Goal: Navigation & Orientation: Find specific page/section

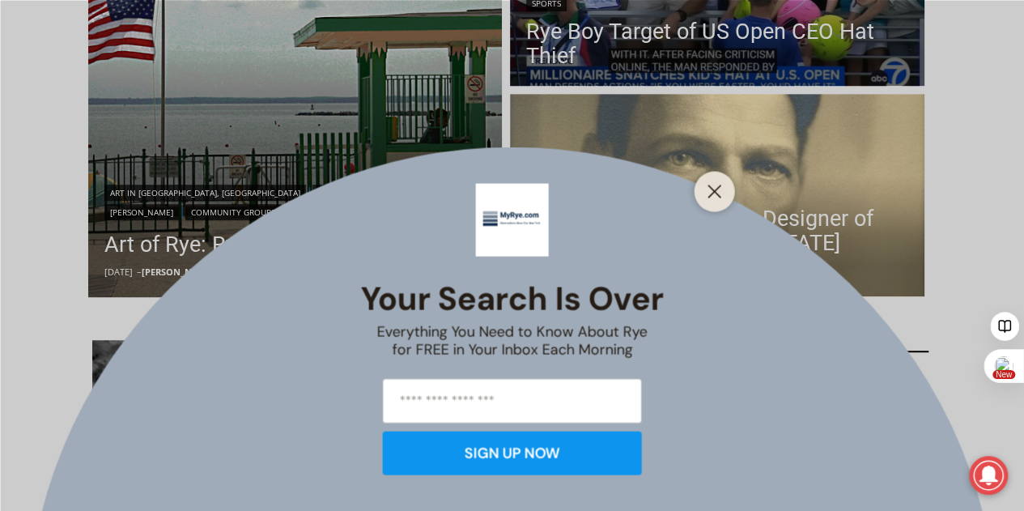
scroll to position [450, 0]
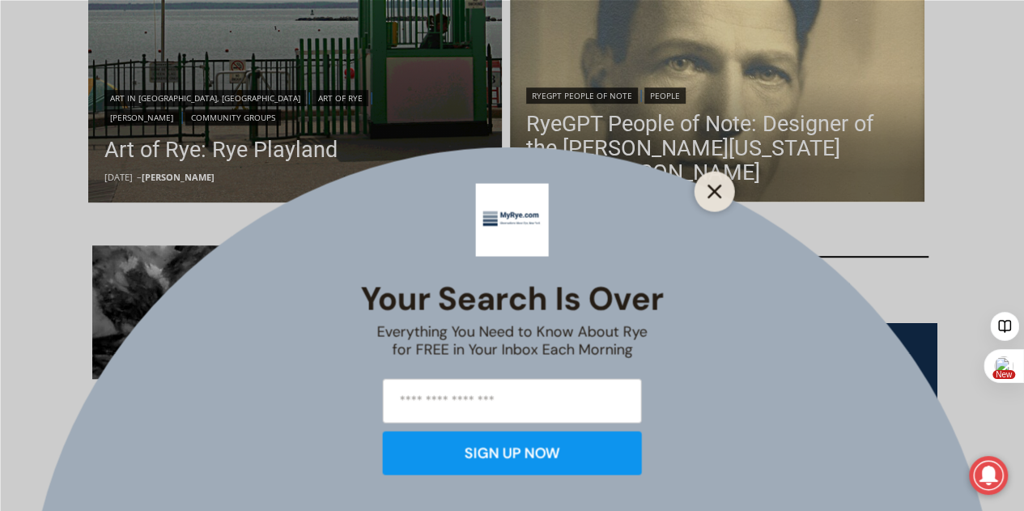
click at [716, 195] on icon "Close" at bounding box center [714, 191] width 15 height 15
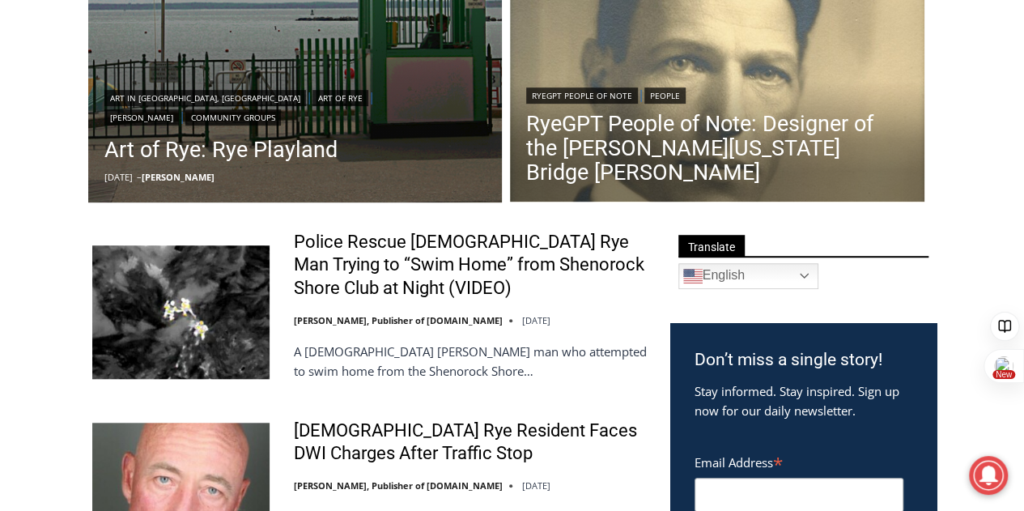
scroll to position [524, 0]
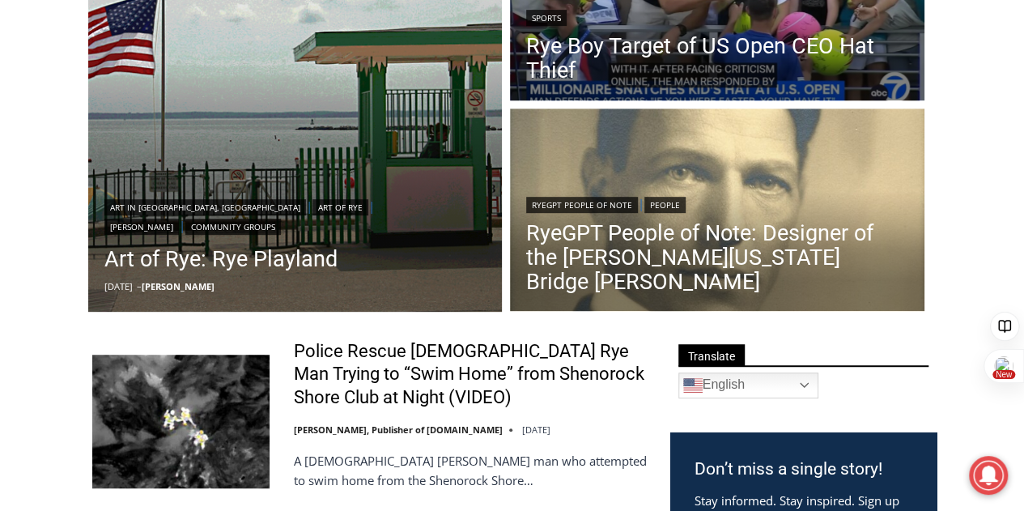
scroll to position [342, 0]
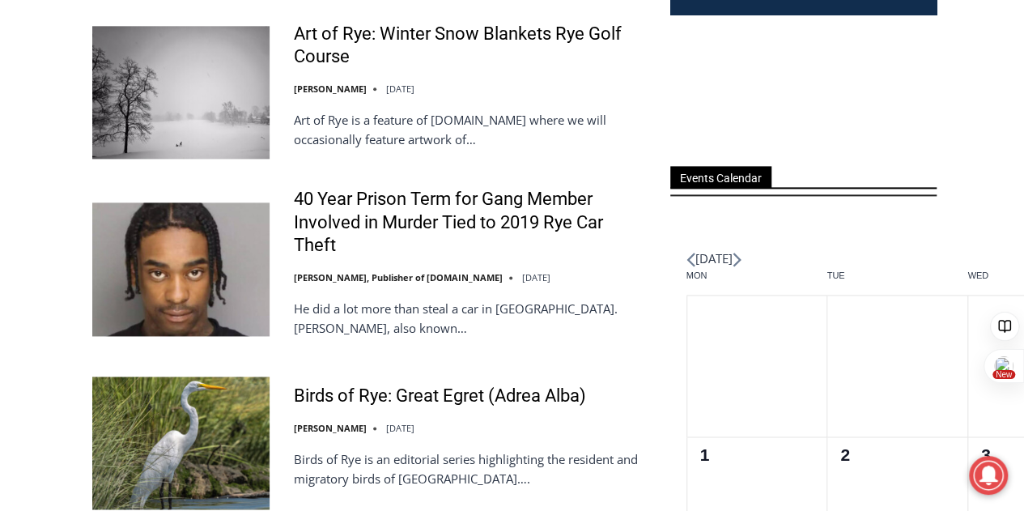
scroll to position [1025, 0]
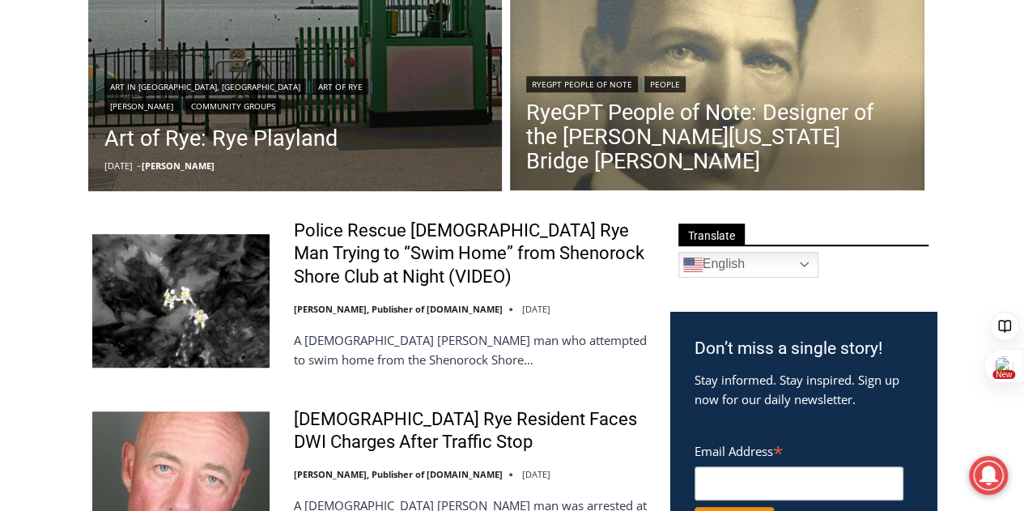
scroll to position [0, 0]
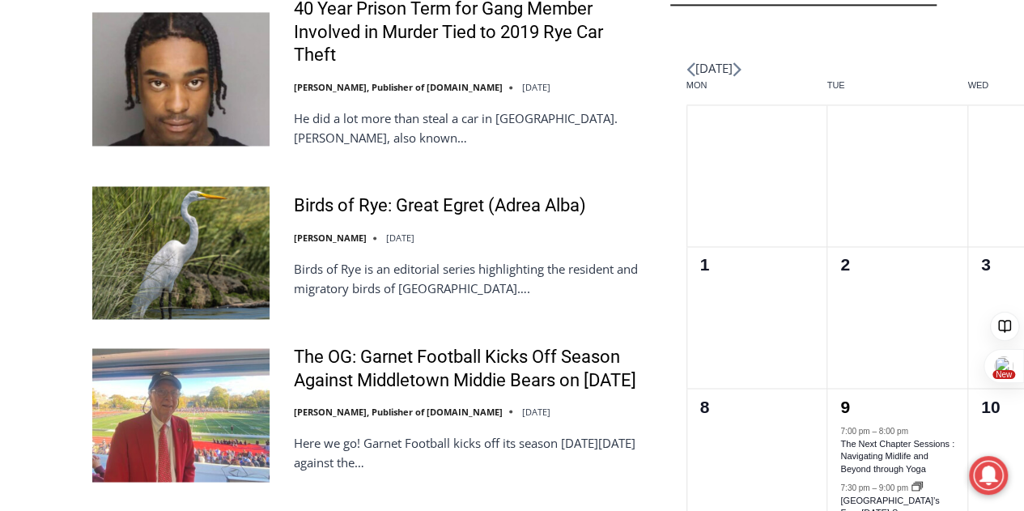
scroll to position [1203, 0]
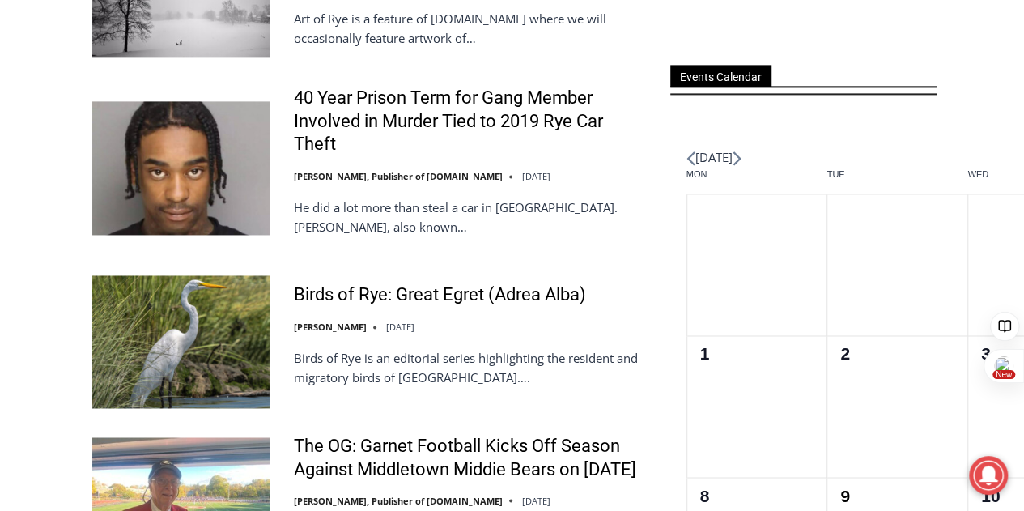
scroll to position [1114, 0]
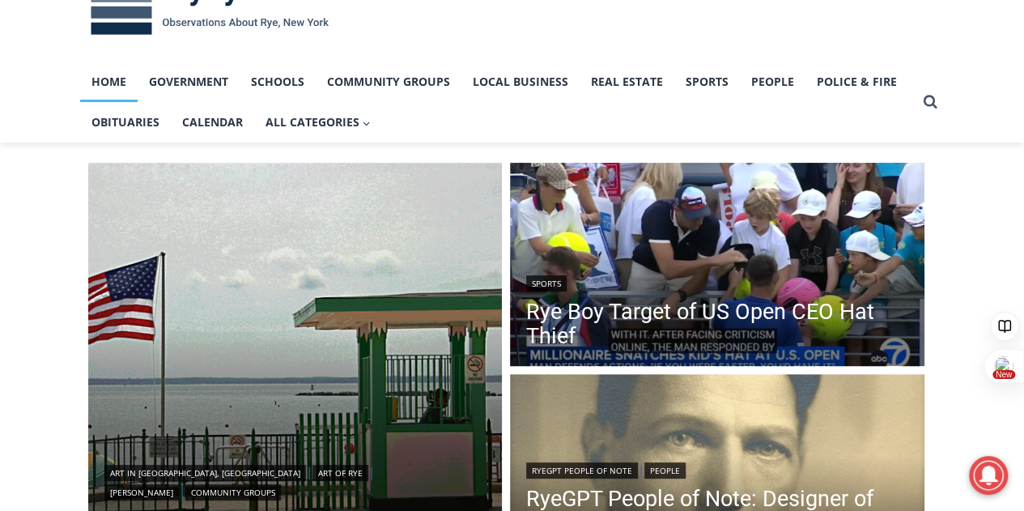
scroll to position [0, 0]
